Goal: Check status: Check status

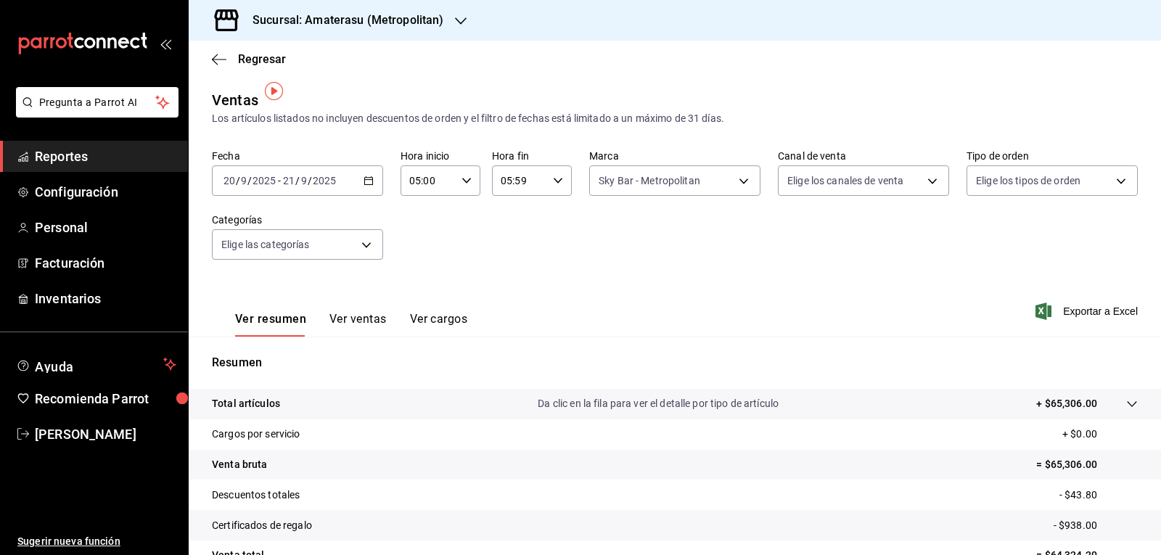
scroll to position [9, 0]
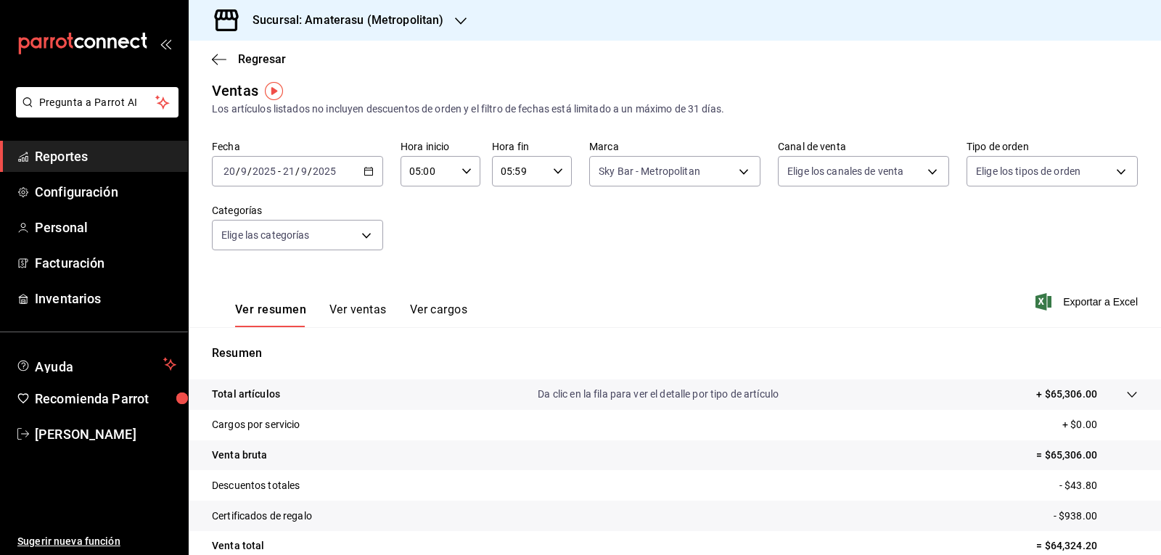
click at [274, 47] on div "Regresar" at bounding box center [675, 59] width 973 height 37
click at [258, 58] on span "Regresar" at bounding box center [262, 59] width 48 height 14
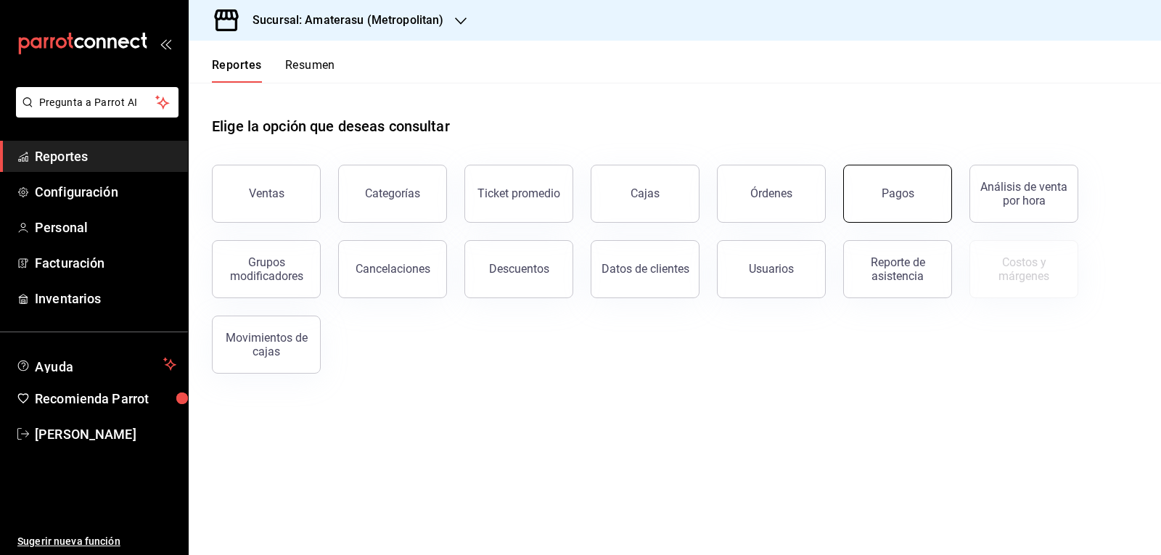
click at [878, 192] on button "Pagos" at bounding box center [897, 194] width 109 height 58
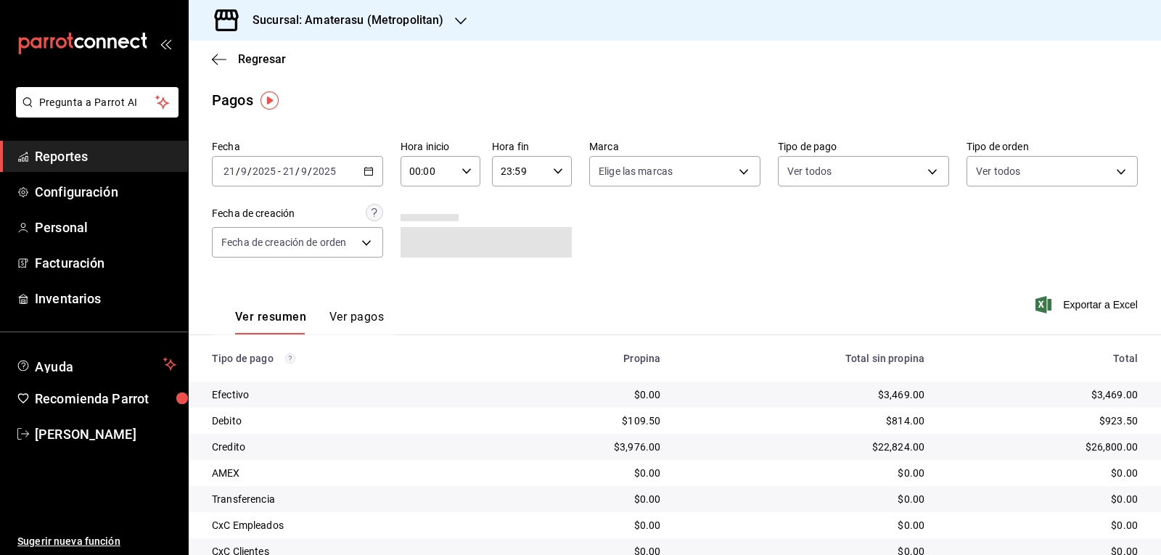
click at [370, 176] on div "[DATE] [DATE] - [DATE] [DATE]" at bounding box center [297, 171] width 171 height 30
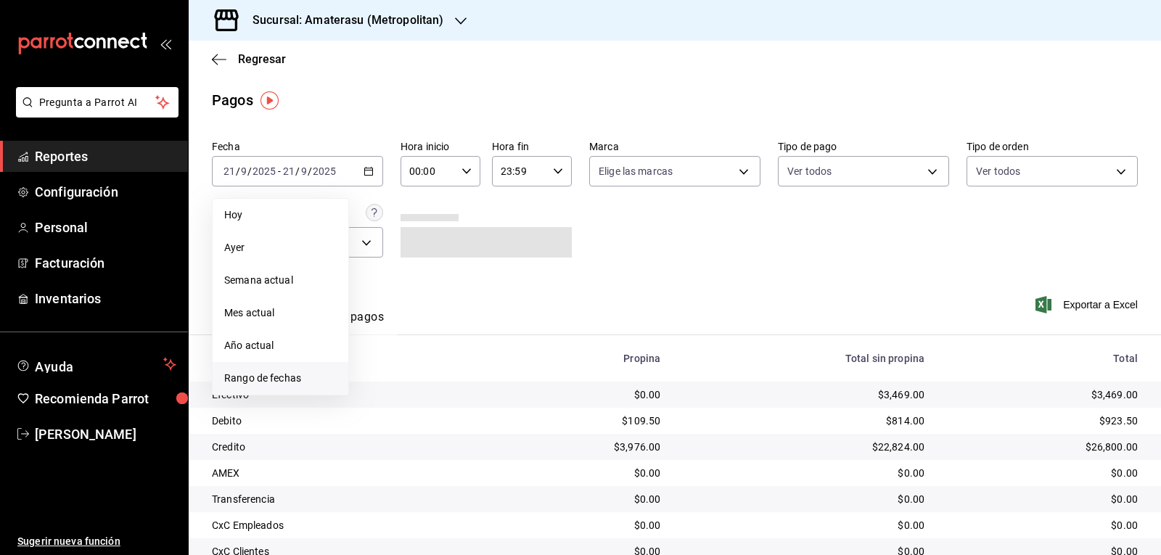
click at [282, 382] on span "Rango de fechas" at bounding box center [280, 378] width 113 height 15
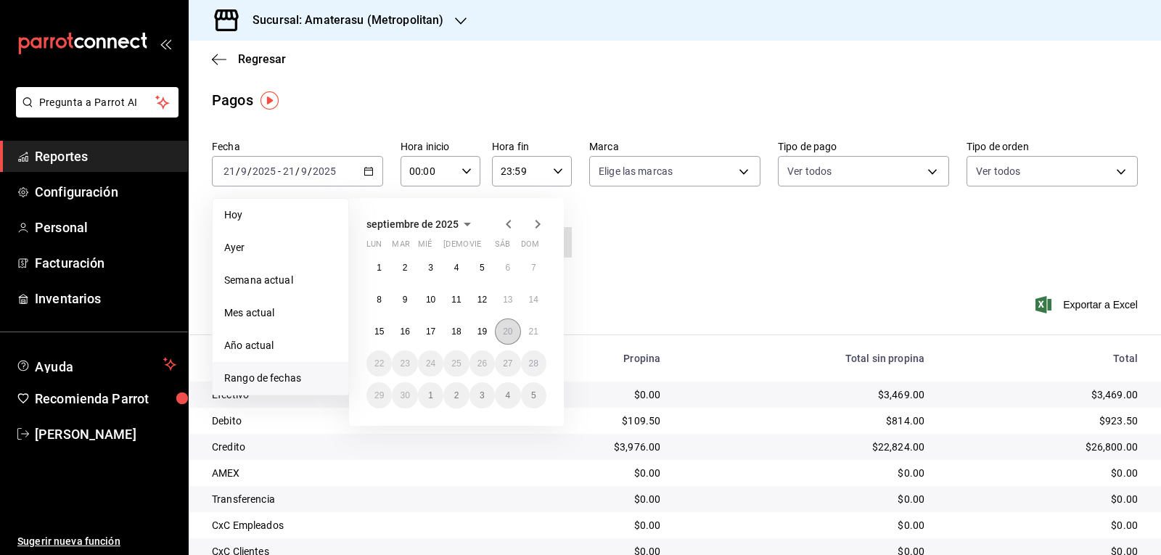
click at [510, 328] on abbr "20" at bounding box center [507, 332] width 9 height 10
click at [544, 335] on button "21" at bounding box center [533, 332] width 25 height 26
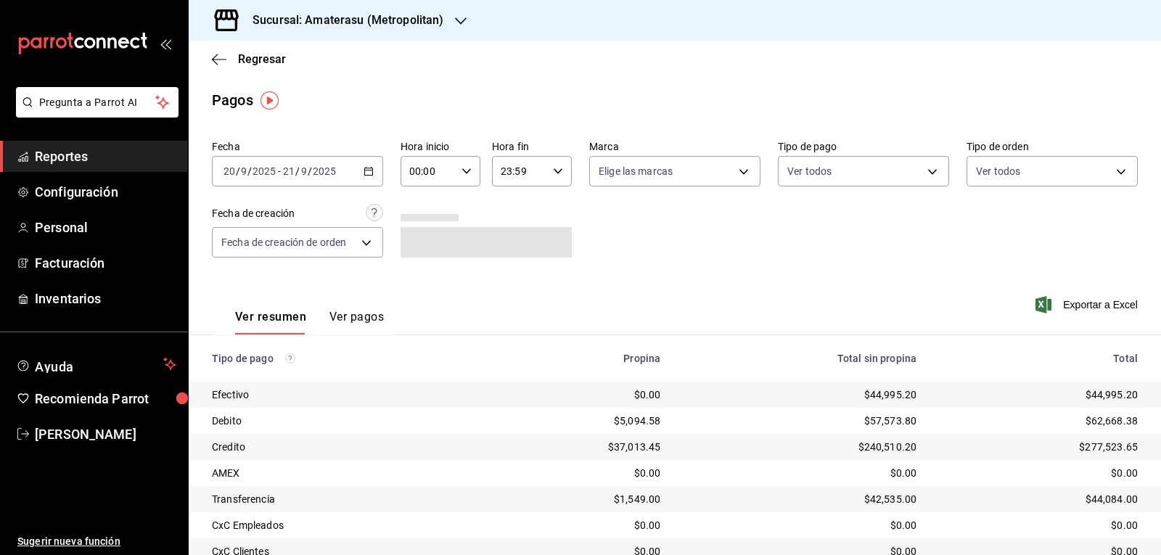
click at [466, 175] on icon "button" at bounding box center [467, 171] width 10 height 10
click at [421, 234] on span "05" at bounding box center [418, 238] width 17 height 12
type input "05:00"
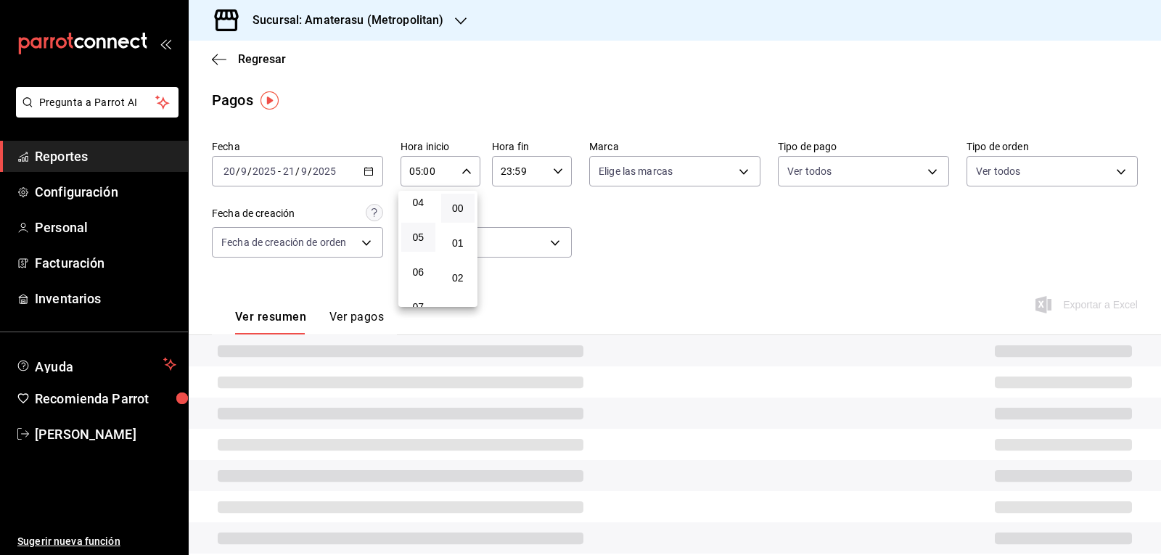
click at [708, 280] on div at bounding box center [580, 277] width 1161 height 555
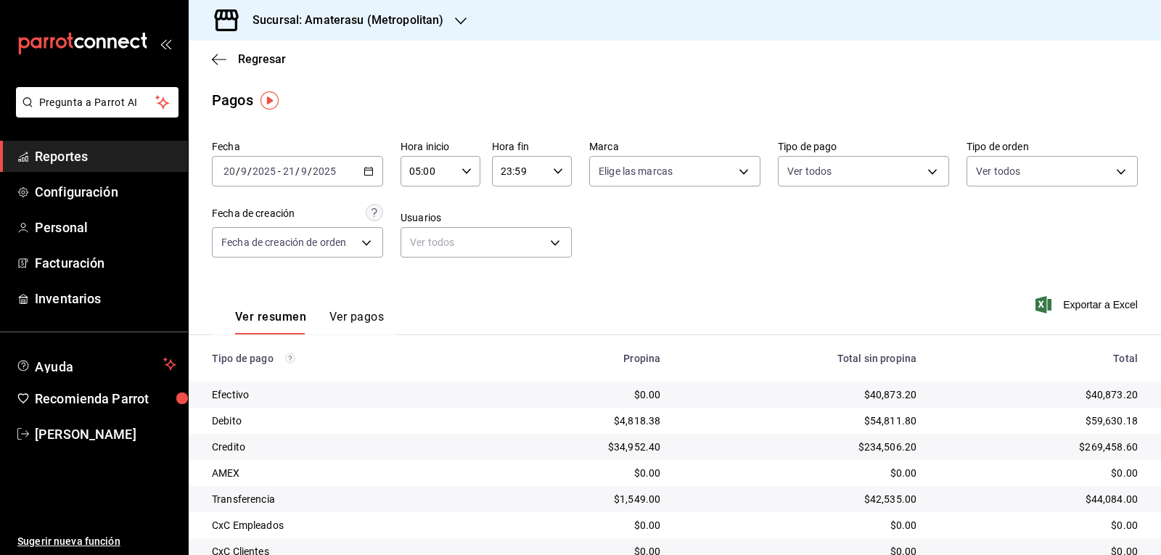
click at [546, 171] on div "23:59 Hora fin" at bounding box center [532, 171] width 80 height 30
click at [509, 242] on span "05" at bounding box center [508, 243] width 17 height 12
type input "05:59"
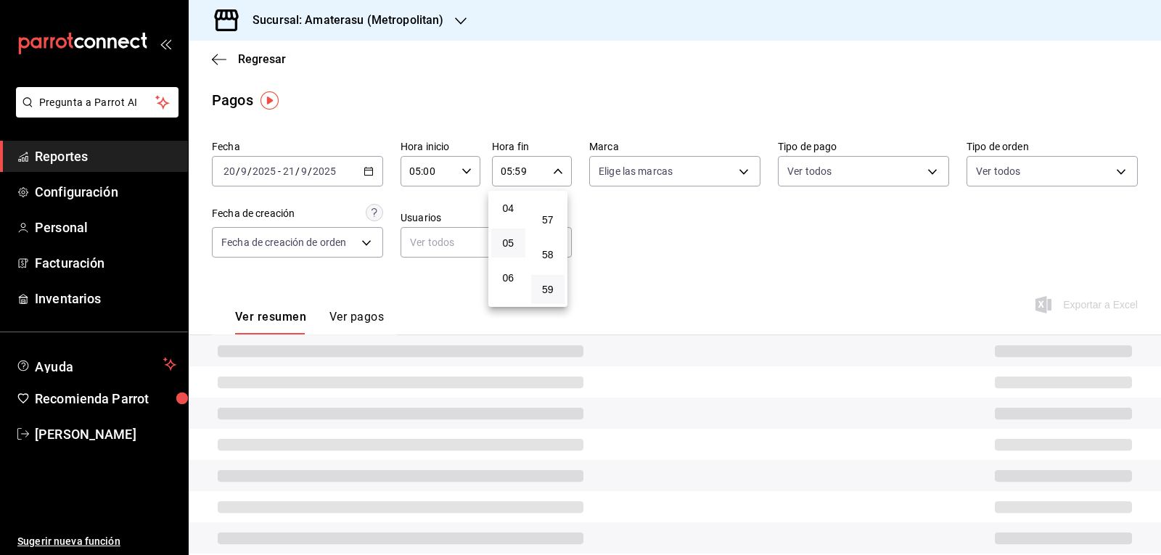
click at [671, 246] on div at bounding box center [580, 277] width 1161 height 555
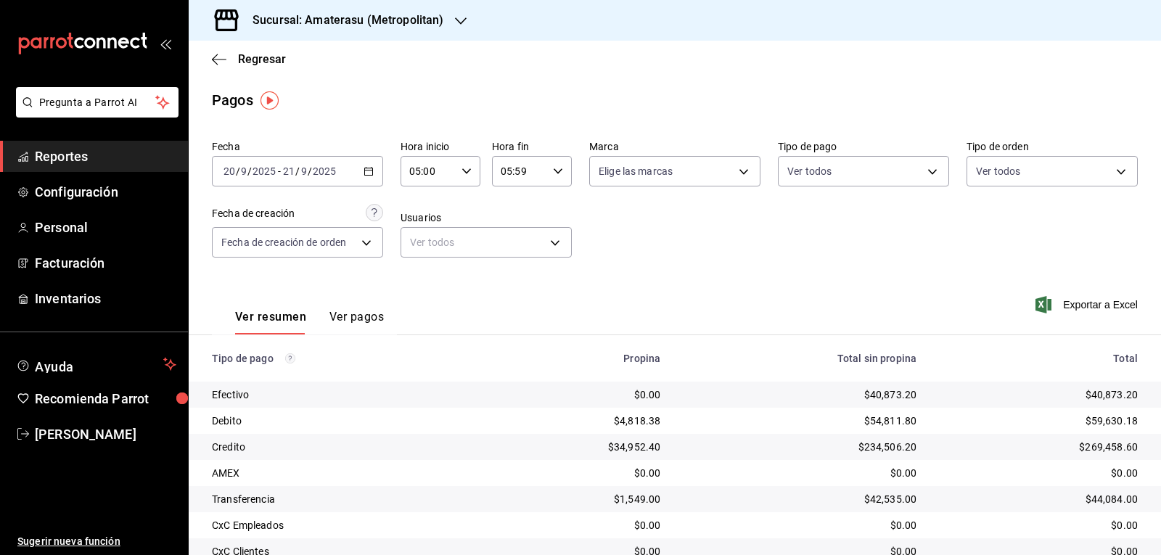
click at [671, 246] on div "Fecha [DATE] [DATE] - [DATE] [DATE] Hora inicio 05:00 Hora inicio Hora fin 05:5…" at bounding box center [675, 204] width 926 height 141
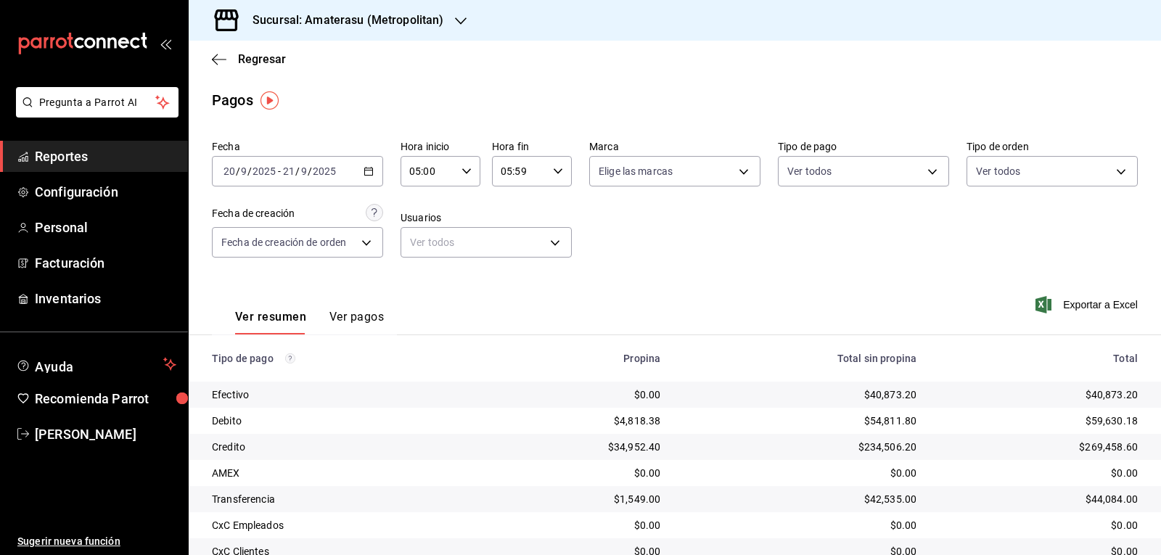
click at [671, 246] on div "Fecha [DATE] [DATE] - [DATE] [DATE] Hora inicio 05:00 Hora inicio Hora fin 05:5…" at bounding box center [675, 204] width 926 height 141
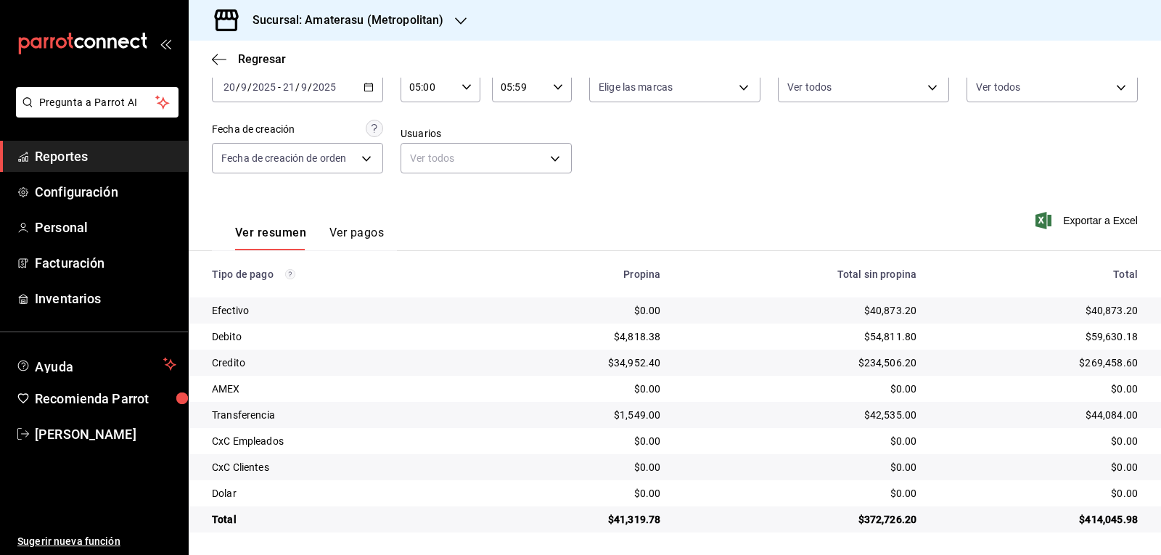
scroll to position [86, 0]
